Goal: Transaction & Acquisition: Purchase product/service

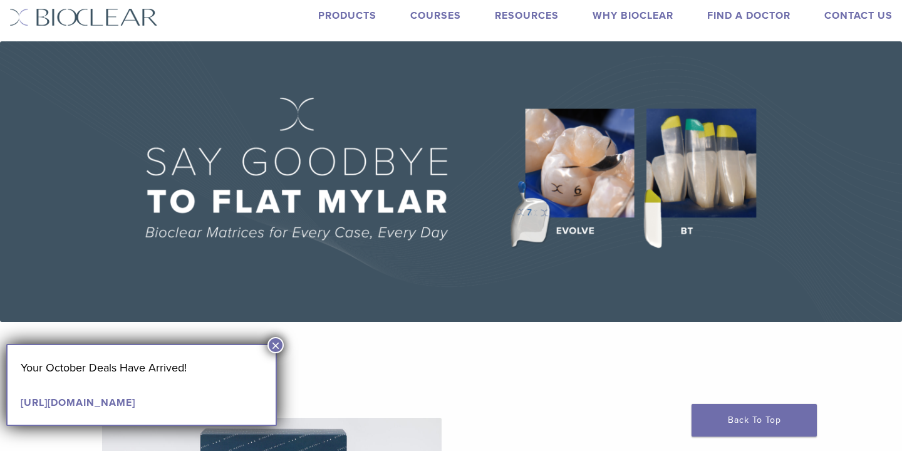
scroll to position [45, 0]
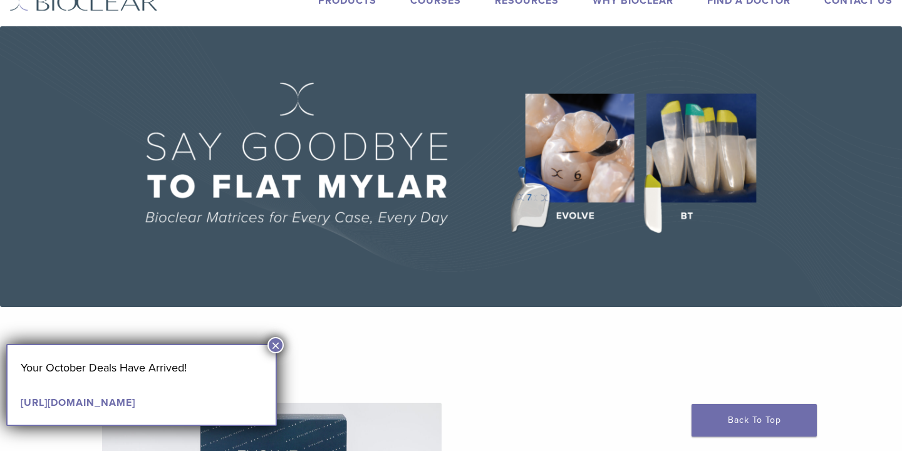
click at [277, 344] on button "×" at bounding box center [275, 345] width 16 height 16
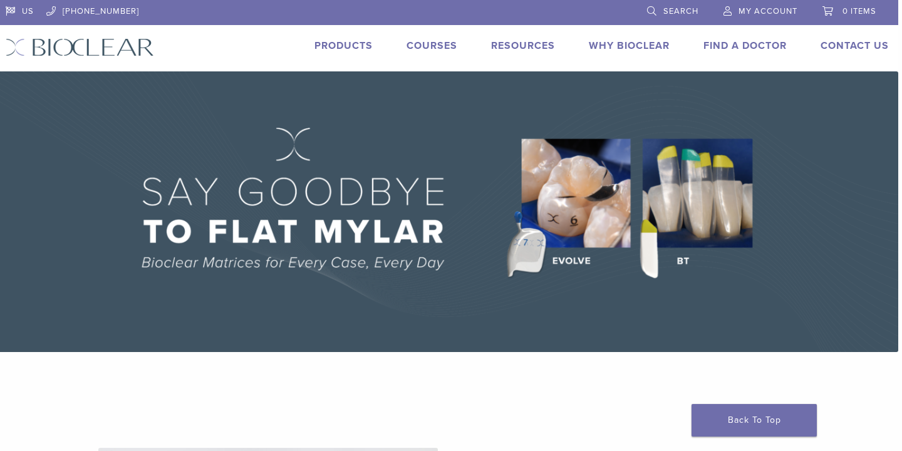
scroll to position [0, 4]
click at [340, 38] on li "Products" at bounding box center [343, 45] width 58 height 15
click at [341, 48] on link "Products" at bounding box center [343, 45] width 58 height 13
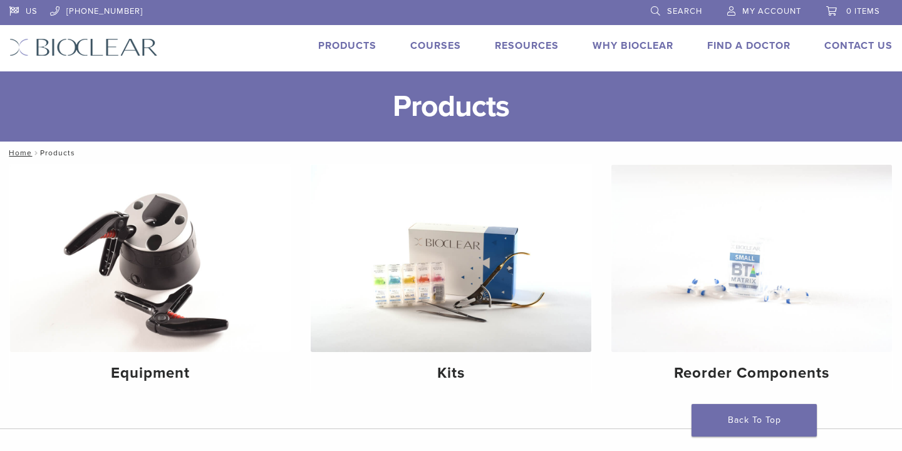
scroll to position [44, 0]
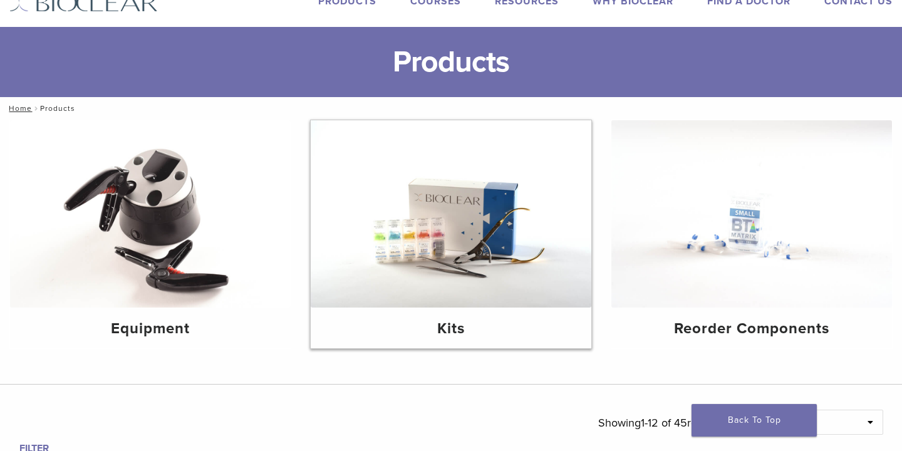
click at [432, 283] on img at bounding box center [451, 213] width 281 height 187
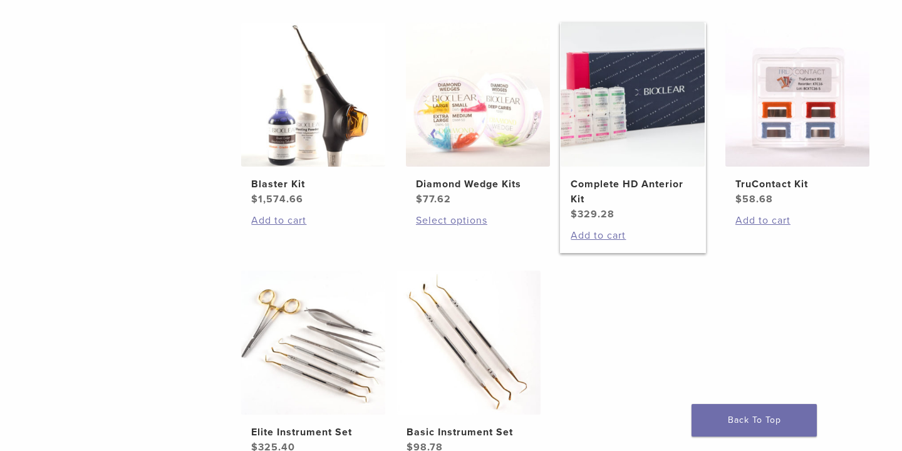
scroll to position [517, 4]
click at [608, 182] on h2 "Complete HD Anterior Kit" at bounding box center [633, 192] width 124 height 30
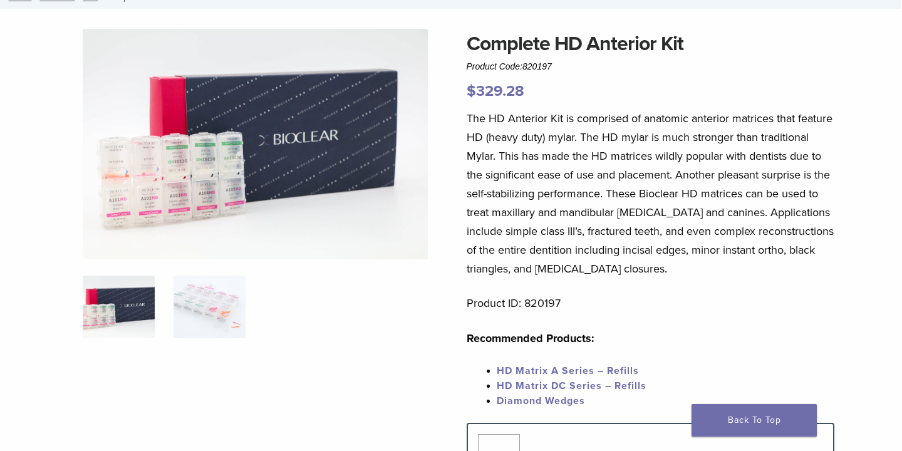
scroll to position [44, 1]
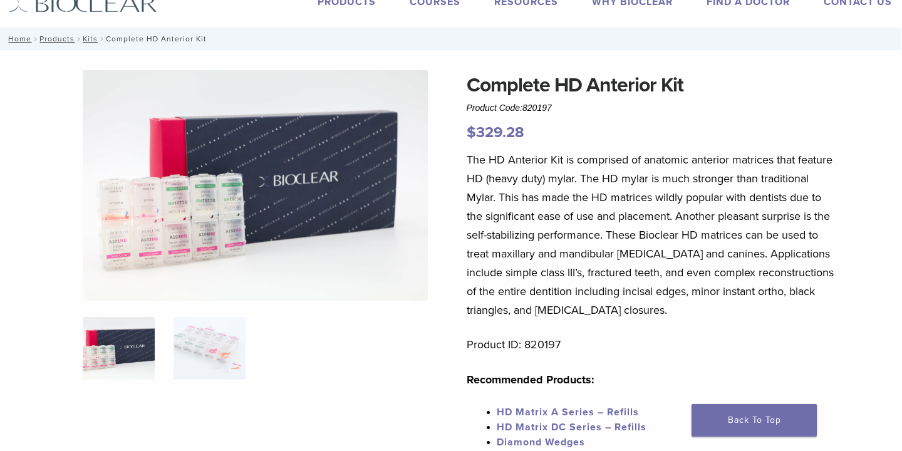
click at [183, 221] on img at bounding box center [256, 185] width 346 height 231
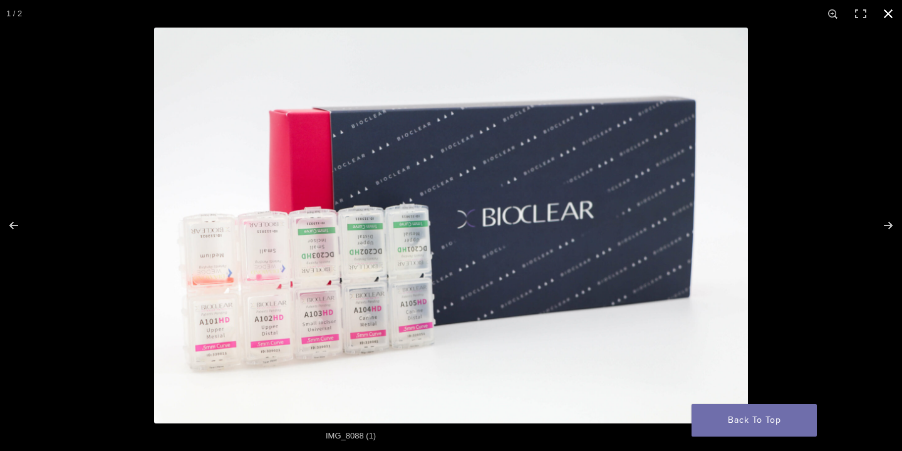
click at [883, 10] on button "Close (Esc)" at bounding box center [889, 14] width 28 height 28
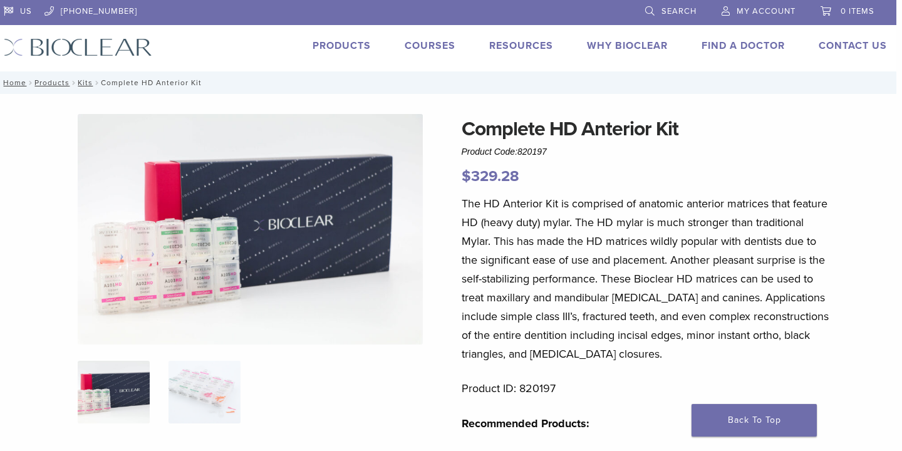
scroll to position [0, 6]
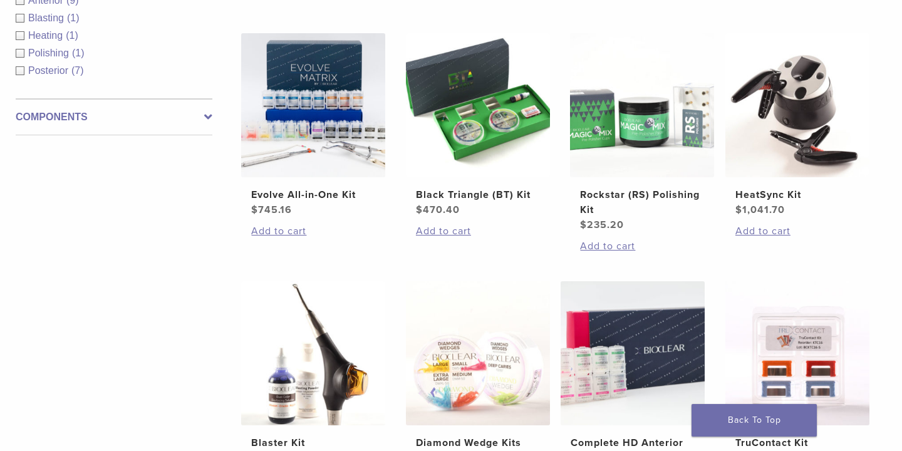
scroll to position [257, 4]
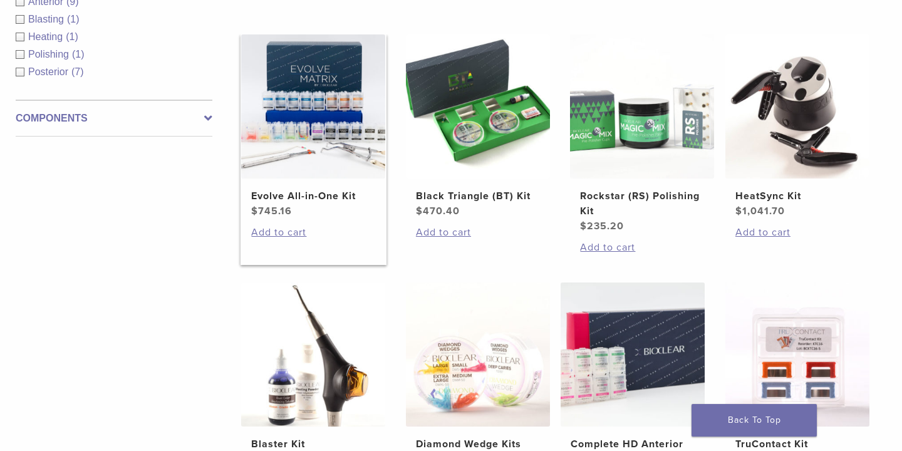
click at [343, 158] on img at bounding box center [313, 106] width 144 height 144
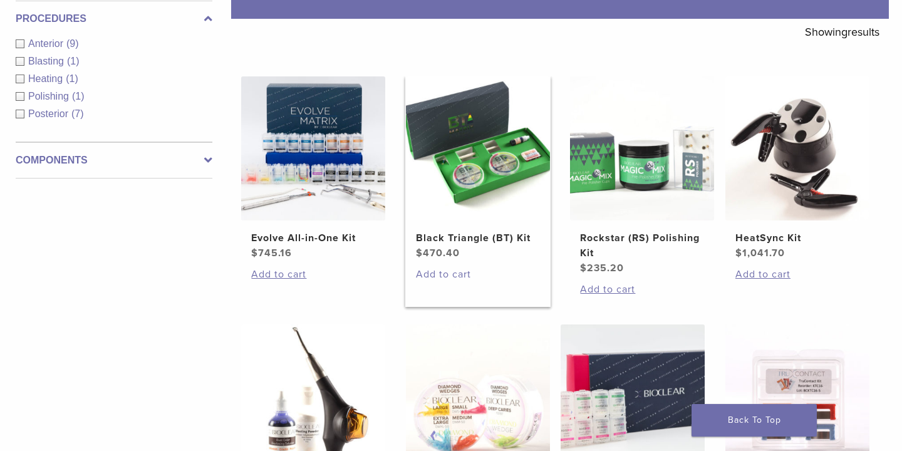
scroll to position [224, 4]
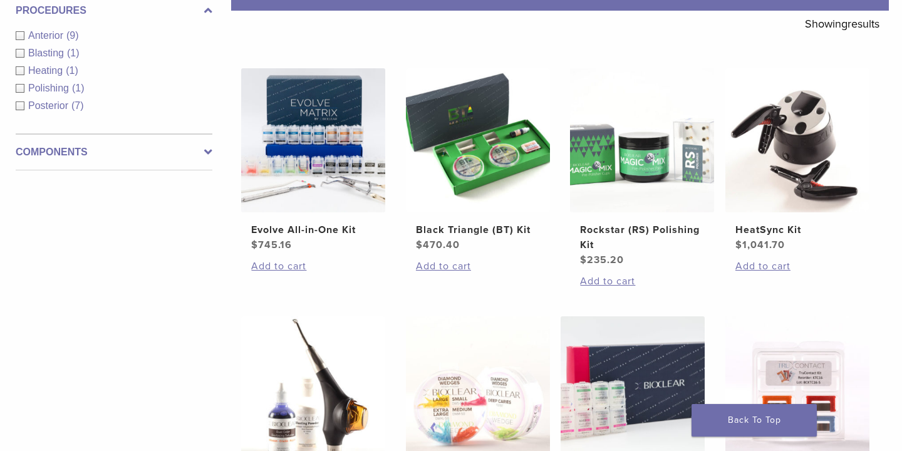
click at [23, 36] on div "Anterior (9)" at bounding box center [114, 35] width 197 height 15
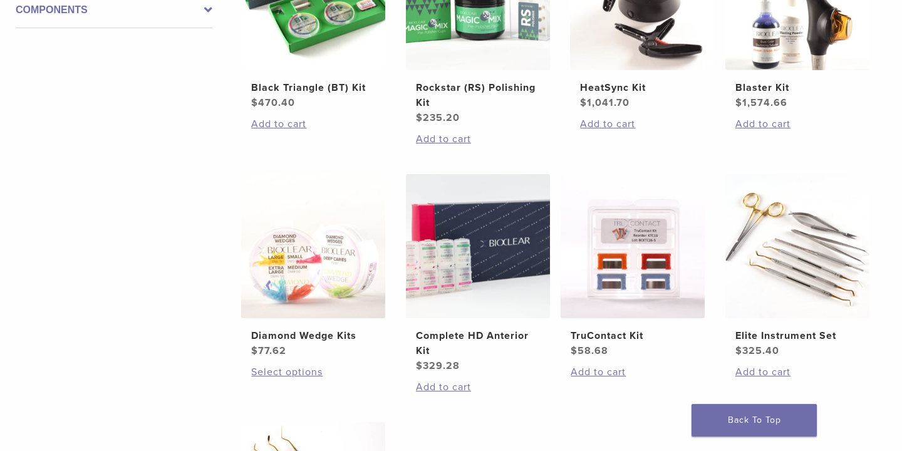
scroll to position [362, 4]
